Goal: Task Accomplishment & Management: Use online tool/utility

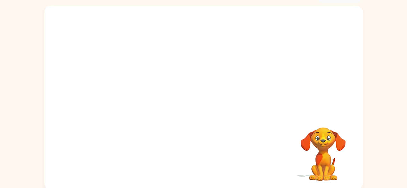
scroll to position [38, 0]
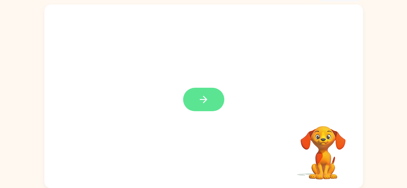
click at [211, 97] on button "button" at bounding box center [203, 99] width 41 height 23
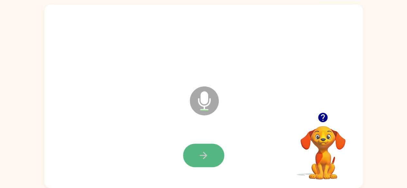
click at [211, 150] on button "button" at bounding box center [203, 155] width 41 height 23
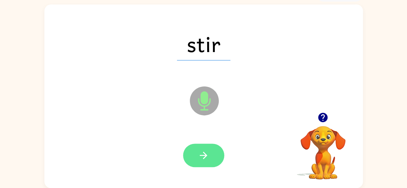
click at [205, 158] on icon "button" at bounding box center [203, 155] width 11 height 11
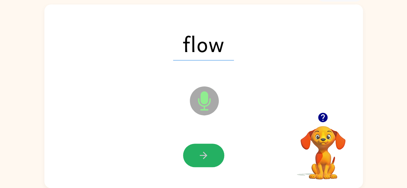
click at [205, 158] on icon "button" at bounding box center [203, 155] width 11 height 11
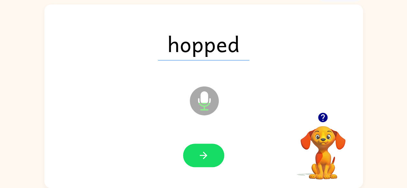
click at [205, 158] on icon "button" at bounding box center [203, 155] width 11 height 11
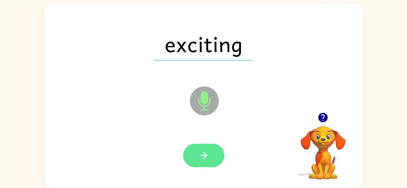
click at [206, 156] on icon "button" at bounding box center [203, 155] width 7 height 7
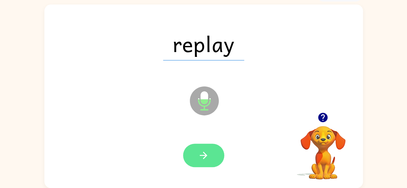
click at [210, 158] on button "button" at bounding box center [203, 155] width 41 height 23
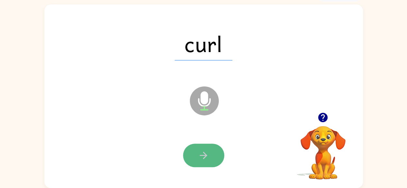
click at [210, 157] on button "button" at bounding box center [203, 155] width 41 height 23
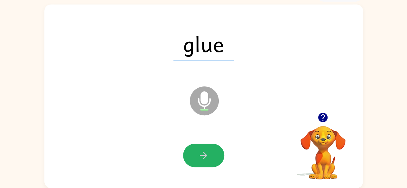
click at [202, 152] on icon "button" at bounding box center [203, 155] width 11 height 11
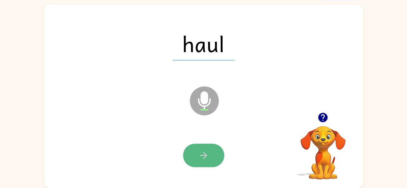
click at [202, 152] on icon "button" at bounding box center [203, 155] width 11 height 11
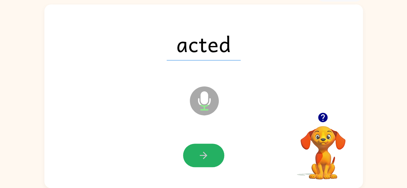
click at [202, 152] on icon "button" at bounding box center [203, 155] width 11 height 11
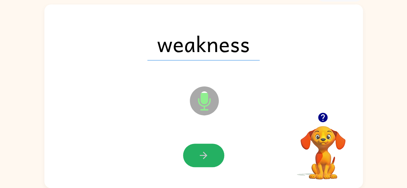
click at [202, 152] on icon "button" at bounding box center [203, 155] width 11 height 11
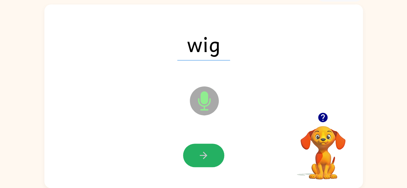
click at [202, 152] on icon "button" at bounding box center [203, 155] width 11 height 11
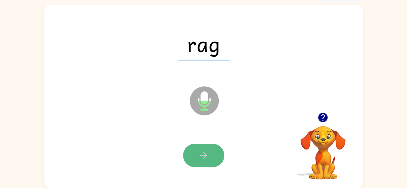
click at [202, 148] on button "button" at bounding box center [203, 155] width 41 height 23
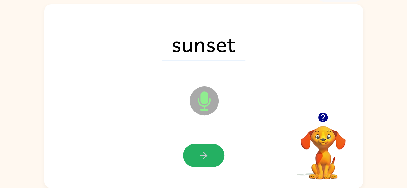
click at [203, 155] on icon "button" at bounding box center [203, 155] width 7 height 7
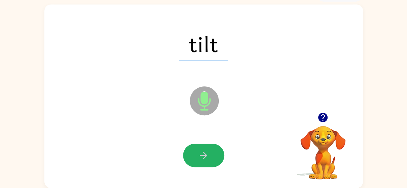
click at [203, 155] on icon "button" at bounding box center [203, 155] width 7 height 7
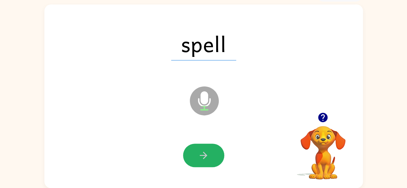
click at [203, 155] on icon "button" at bounding box center [203, 155] width 7 height 7
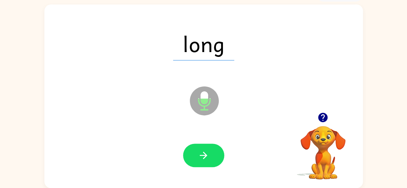
click at [203, 155] on icon "button" at bounding box center [203, 155] width 7 height 7
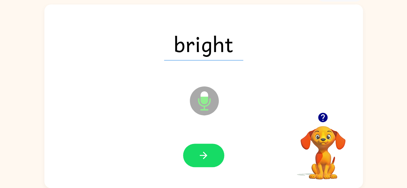
click at [203, 155] on icon "button" at bounding box center [203, 155] width 7 height 7
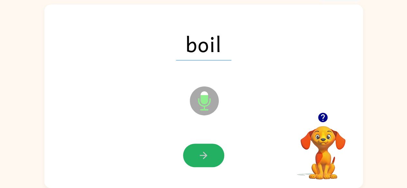
click at [203, 155] on icon "button" at bounding box center [203, 155] width 7 height 7
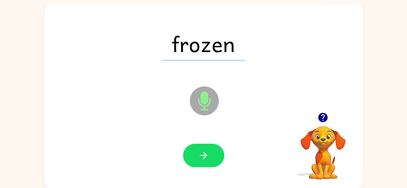
click at [203, 155] on icon "button" at bounding box center [203, 155] width 7 height 7
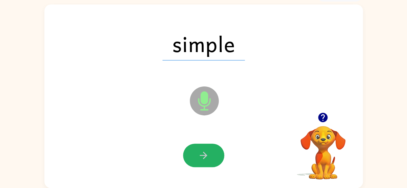
click at [203, 155] on icon "button" at bounding box center [203, 155] width 7 height 7
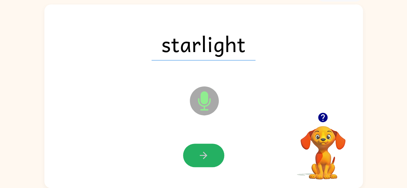
click at [203, 155] on icon "button" at bounding box center [203, 155] width 7 height 7
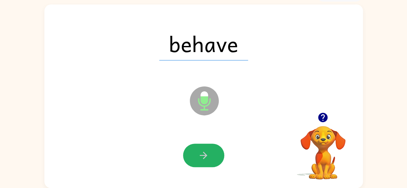
click at [203, 155] on icon "button" at bounding box center [203, 155] width 7 height 7
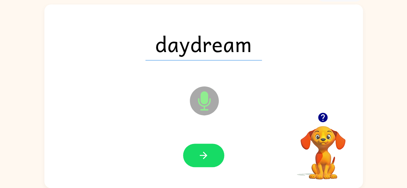
click at [203, 155] on icon "button" at bounding box center [203, 155] width 7 height 7
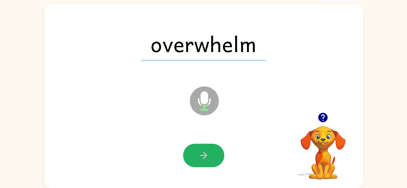
click at [203, 155] on icon "button" at bounding box center [203, 155] width 7 height 7
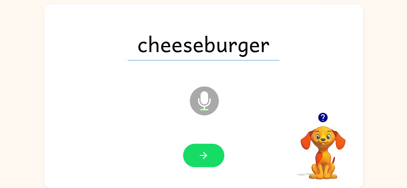
drag, startPoint x: 203, startPoint y: 155, endPoint x: 154, endPoint y: 142, distance: 50.8
click at [154, 142] on div at bounding box center [203, 155] width 305 height 53
click at [211, 152] on button "button" at bounding box center [203, 155] width 41 height 23
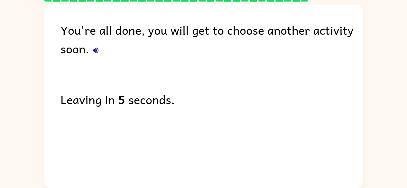
scroll to position [26, 0]
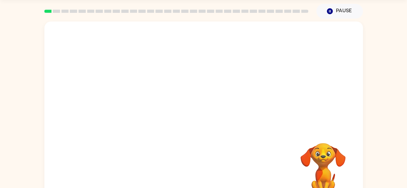
scroll to position [38, 0]
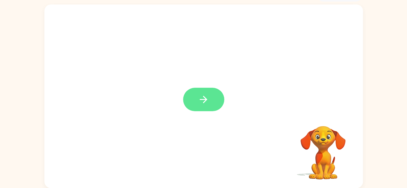
click at [203, 102] on icon "button" at bounding box center [203, 99] width 7 height 7
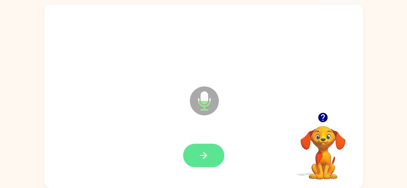
click at [207, 155] on icon "button" at bounding box center [203, 155] width 11 height 11
click at [203, 153] on icon "button" at bounding box center [203, 155] width 7 height 7
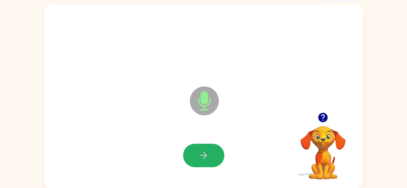
click at [204, 152] on icon "button" at bounding box center [203, 155] width 11 height 11
click at [208, 150] on icon "button" at bounding box center [203, 155] width 11 height 11
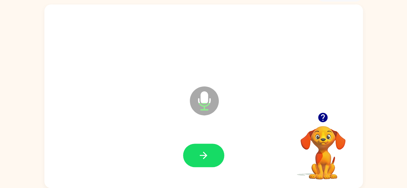
click at [208, 152] on icon "button" at bounding box center [203, 155] width 11 height 11
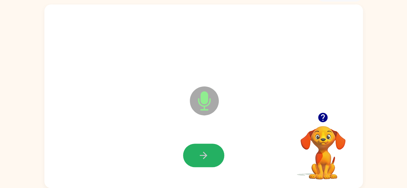
click at [208, 152] on icon "button" at bounding box center [203, 155] width 11 height 11
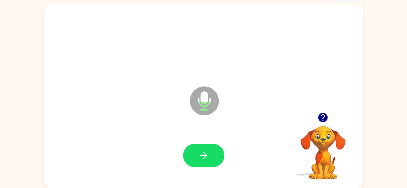
click at [208, 152] on icon "button" at bounding box center [203, 155] width 11 height 11
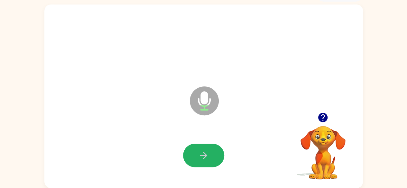
click at [208, 152] on icon "button" at bounding box center [203, 155] width 11 height 11
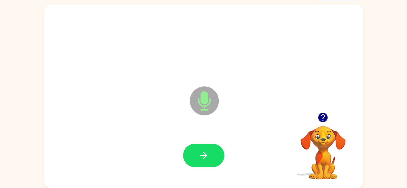
click at [208, 152] on icon "button" at bounding box center [203, 155] width 11 height 11
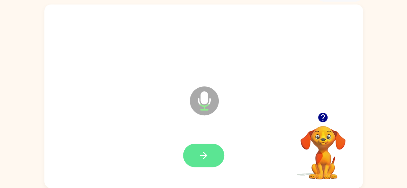
click at [203, 158] on icon "button" at bounding box center [203, 155] width 11 height 11
click at [207, 153] on icon "button" at bounding box center [203, 155] width 11 height 11
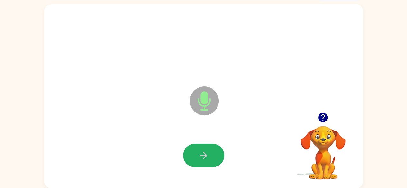
click at [206, 157] on icon "button" at bounding box center [203, 155] width 11 height 11
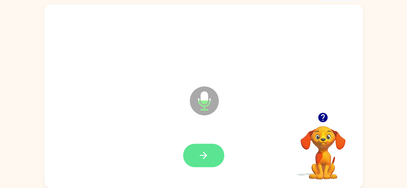
click at [208, 158] on icon "button" at bounding box center [203, 155] width 11 height 11
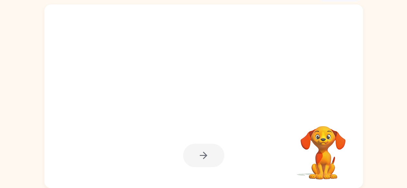
click at [209, 162] on div at bounding box center [203, 155] width 41 height 23
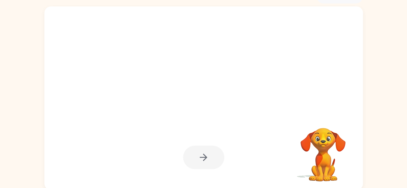
scroll to position [38, 0]
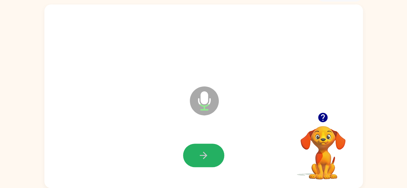
click at [206, 158] on icon "button" at bounding box center [203, 155] width 11 height 11
click at [210, 151] on button "button" at bounding box center [203, 155] width 41 height 23
click at [196, 157] on button "button" at bounding box center [203, 155] width 41 height 23
click at [201, 155] on icon "button" at bounding box center [203, 155] width 7 height 7
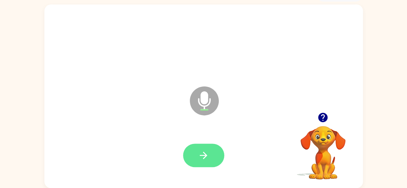
click at [203, 157] on icon "button" at bounding box center [203, 155] width 11 height 11
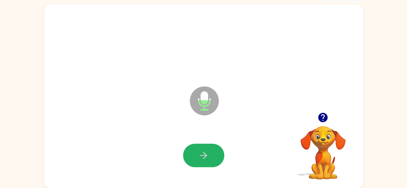
click at [203, 157] on icon "button" at bounding box center [203, 155] width 11 height 11
click at [209, 157] on icon "button" at bounding box center [203, 155] width 11 height 11
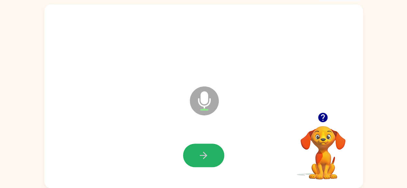
click at [209, 157] on icon "button" at bounding box center [203, 155] width 11 height 11
click at [207, 158] on icon "button" at bounding box center [203, 155] width 11 height 11
click at [210, 158] on button "button" at bounding box center [203, 155] width 41 height 23
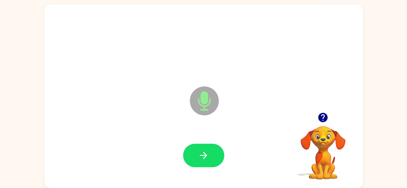
click at [210, 158] on button "button" at bounding box center [203, 155] width 41 height 23
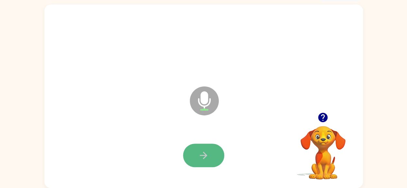
click at [211, 157] on button "button" at bounding box center [203, 155] width 41 height 23
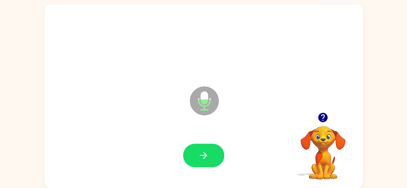
click at [212, 155] on button "button" at bounding box center [203, 155] width 41 height 23
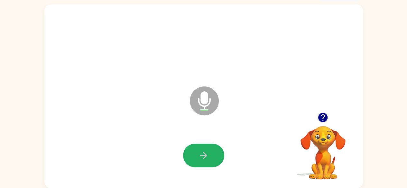
click at [212, 155] on button "button" at bounding box center [203, 155] width 41 height 23
click at [210, 158] on button "button" at bounding box center [203, 155] width 41 height 23
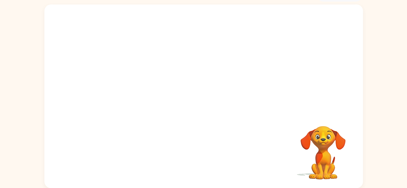
click at [210, 158] on div at bounding box center [203, 155] width 305 height 53
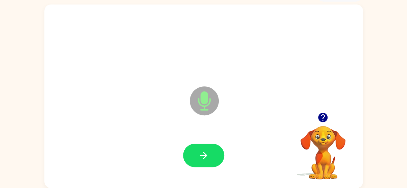
click at [210, 158] on button "button" at bounding box center [203, 155] width 41 height 23
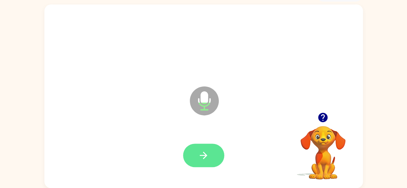
click at [211, 157] on button "button" at bounding box center [203, 155] width 41 height 23
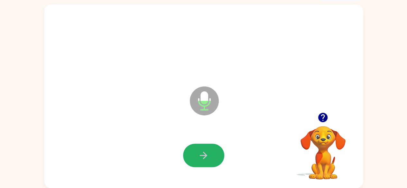
click at [211, 158] on button "button" at bounding box center [203, 155] width 41 height 23
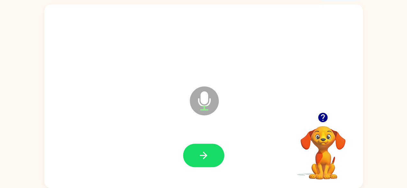
click at [211, 158] on button "button" at bounding box center [203, 155] width 41 height 23
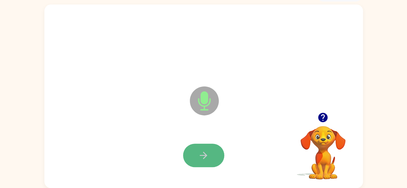
click at [204, 155] on icon "button" at bounding box center [203, 155] width 7 height 7
click at [206, 155] on icon "button" at bounding box center [203, 155] width 7 height 7
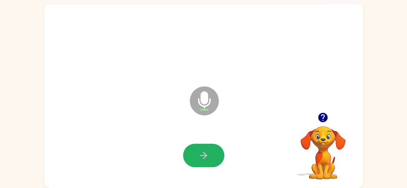
click at [206, 155] on icon "button" at bounding box center [203, 155] width 7 height 7
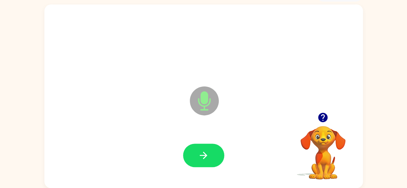
click at [206, 155] on icon "button" at bounding box center [203, 155] width 7 height 7
click at [208, 156] on icon "button" at bounding box center [203, 155] width 11 height 11
click at [323, 114] on icon "button" at bounding box center [322, 117] width 11 height 11
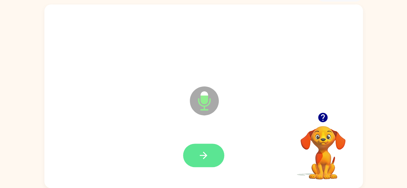
click at [207, 154] on icon "button" at bounding box center [203, 155] width 11 height 11
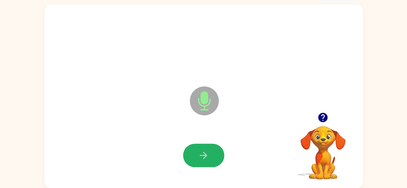
click at [211, 154] on button "button" at bounding box center [203, 155] width 41 height 23
click at [212, 154] on button "button" at bounding box center [203, 155] width 41 height 23
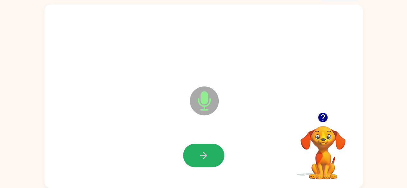
click at [211, 154] on button "button" at bounding box center [203, 155] width 41 height 23
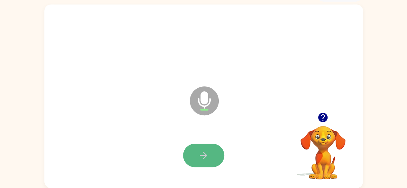
click at [212, 149] on button "button" at bounding box center [203, 155] width 41 height 23
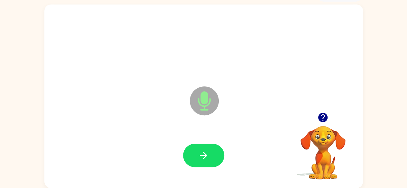
click at [212, 154] on button "button" at bounding box center [203, 155] width 41 height 23
click at [211, 153] on button "button" at bounding box center [203, 155] width 41 height 23
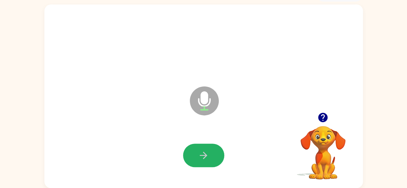
click at [211, 153] on button "button" at bounding box center [203, 155] width 41 height 23
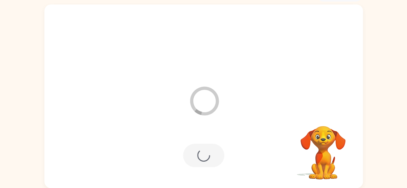
scroll to position [26, 0]
